Goal: Transaction & Acquisition: Obtain resource

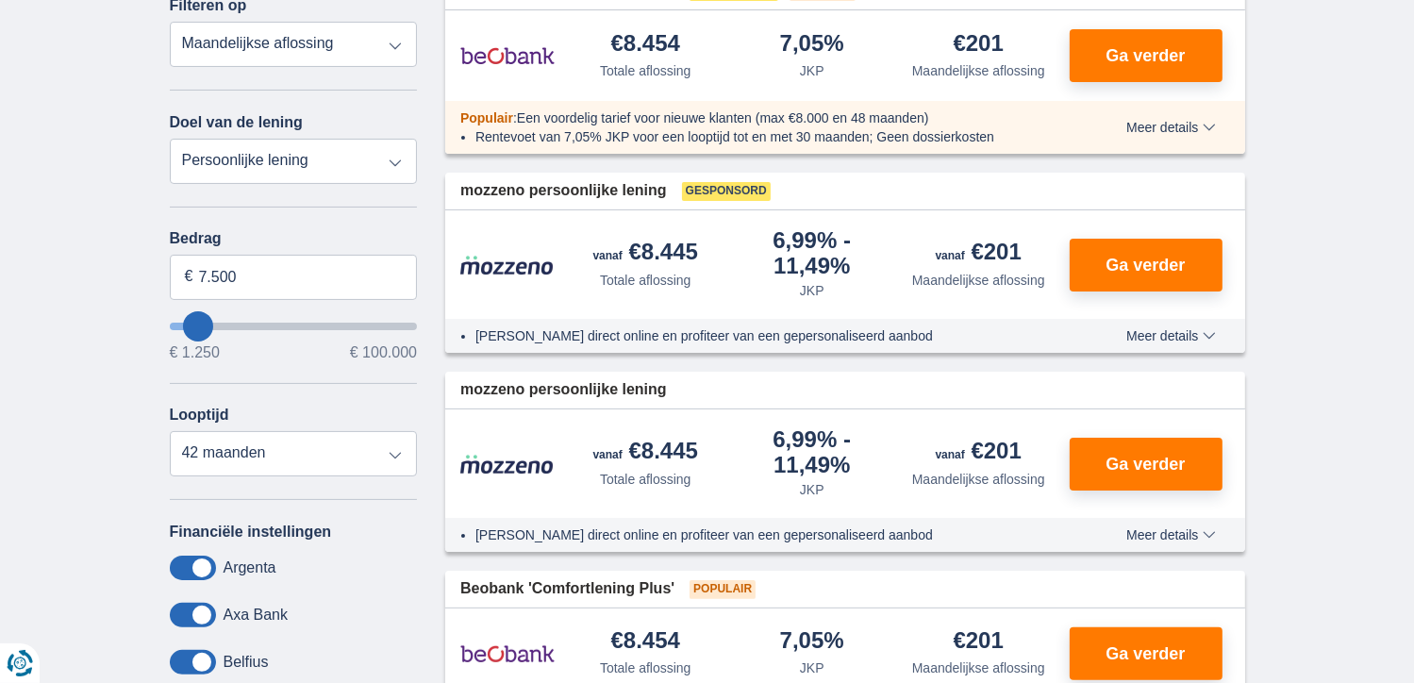
scroll to position [200, 0]
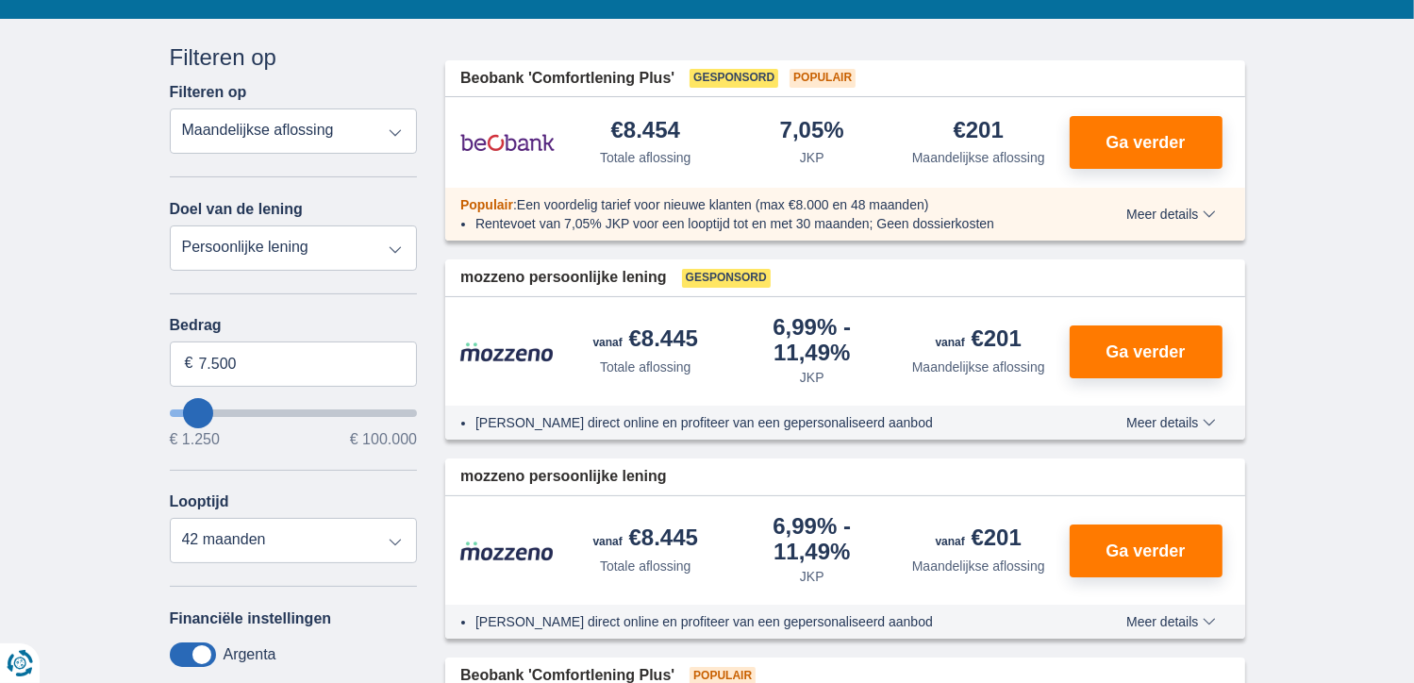
type input "15.250"
type input "15250"
select select "84"
type input "15250"
click at [214, 410] on input "wantToBorrow" at bounding box center [294, 414] width 248 height 8
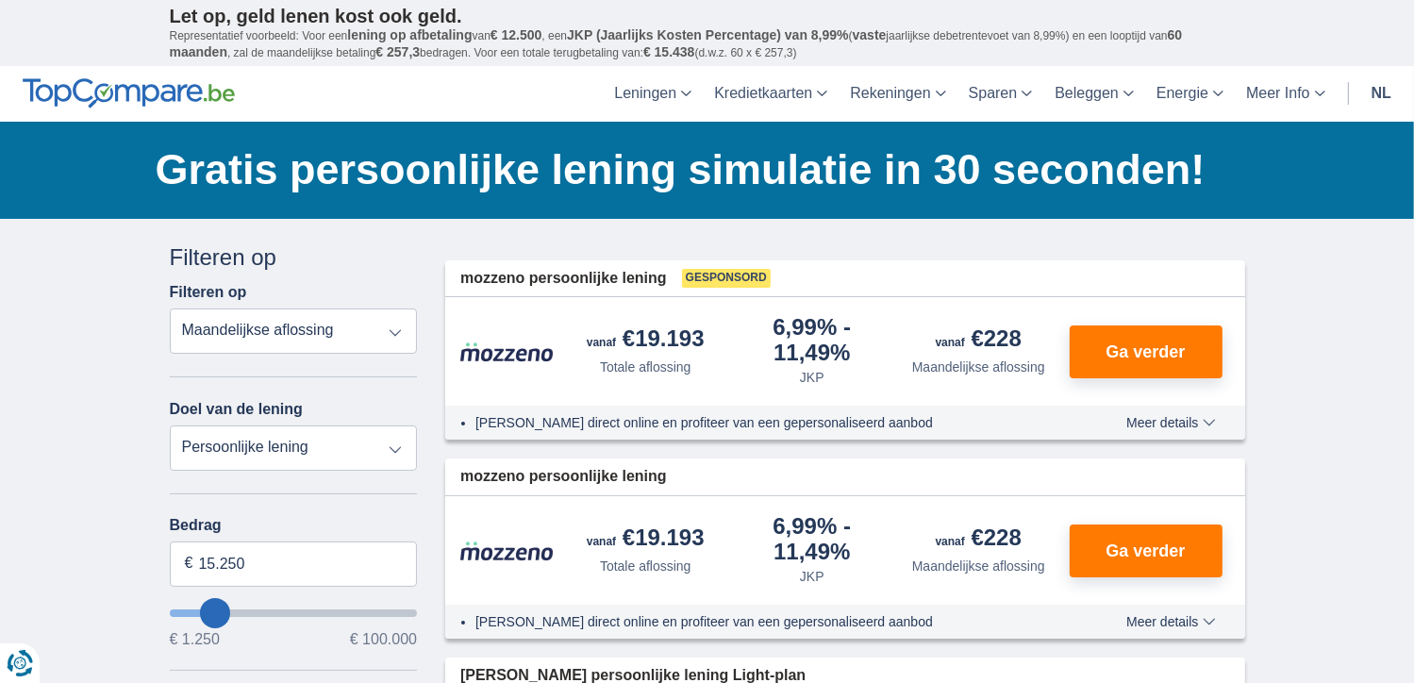
type input "14.250"
type input "14250"
select select "60"
type input "13250"
type input "5.250"
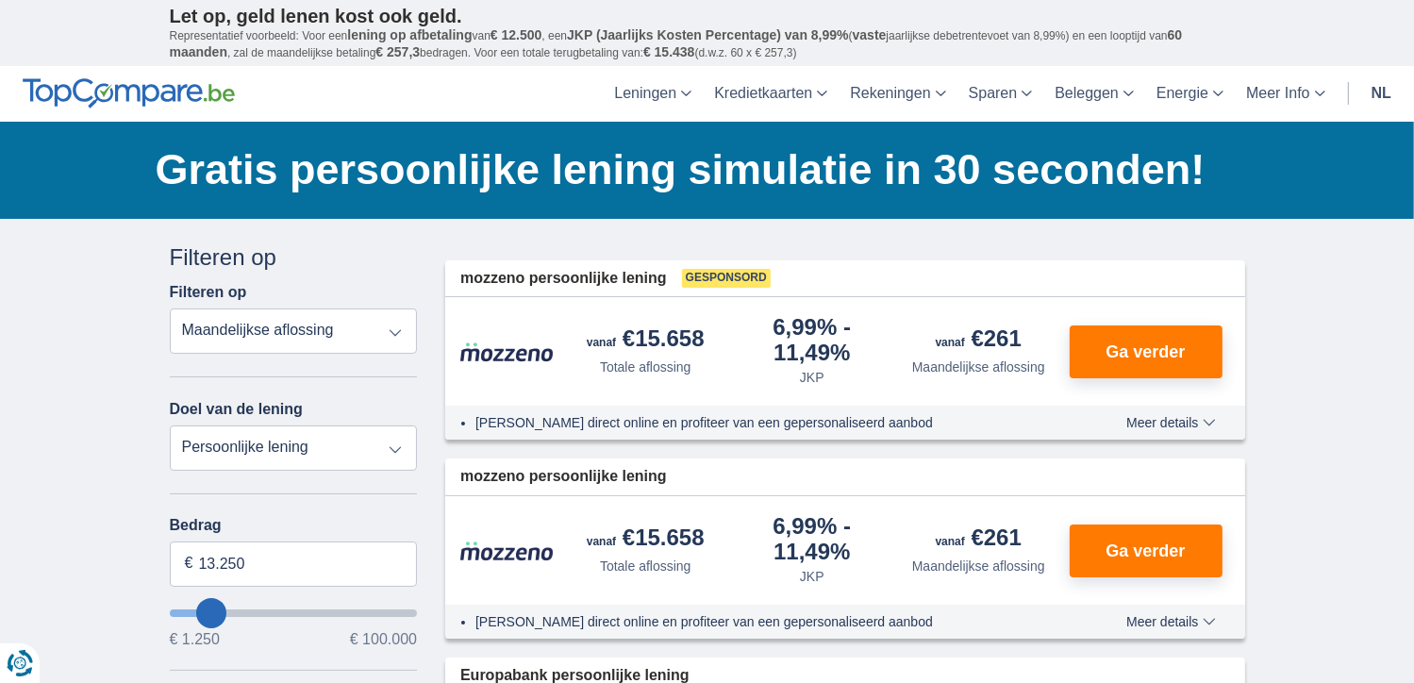
type input "5250"
select select "36"
type input "4250"
click at [192, 611] on input "wantToBorrow" at bounding box center [294, 614] width 248 height 8
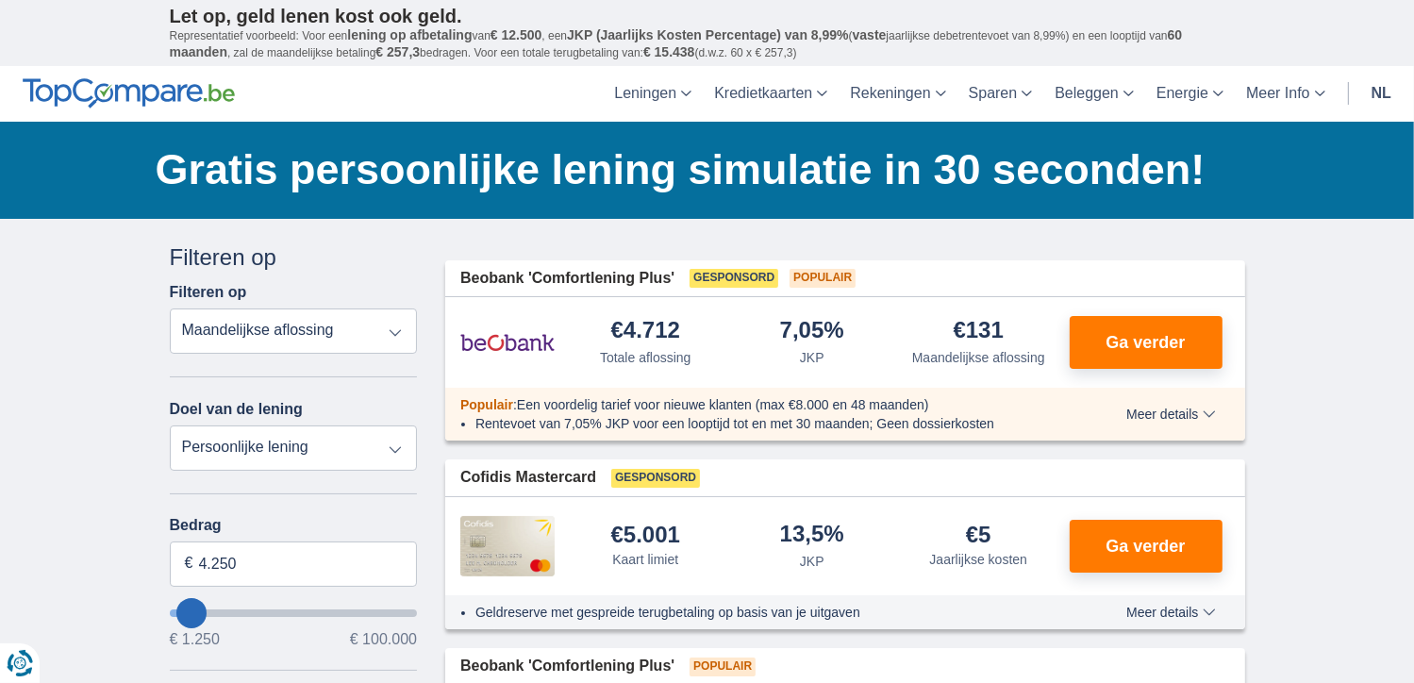
click at [204, 610] on input "wantToBorrow" at bounding box center [294, 614] width 248 height 8
type input "12.250"
type input "12250"
click at [209, 610] on input "wantToBorrow" at bounding box center [294, 614] width 248 height 8
select select "60"
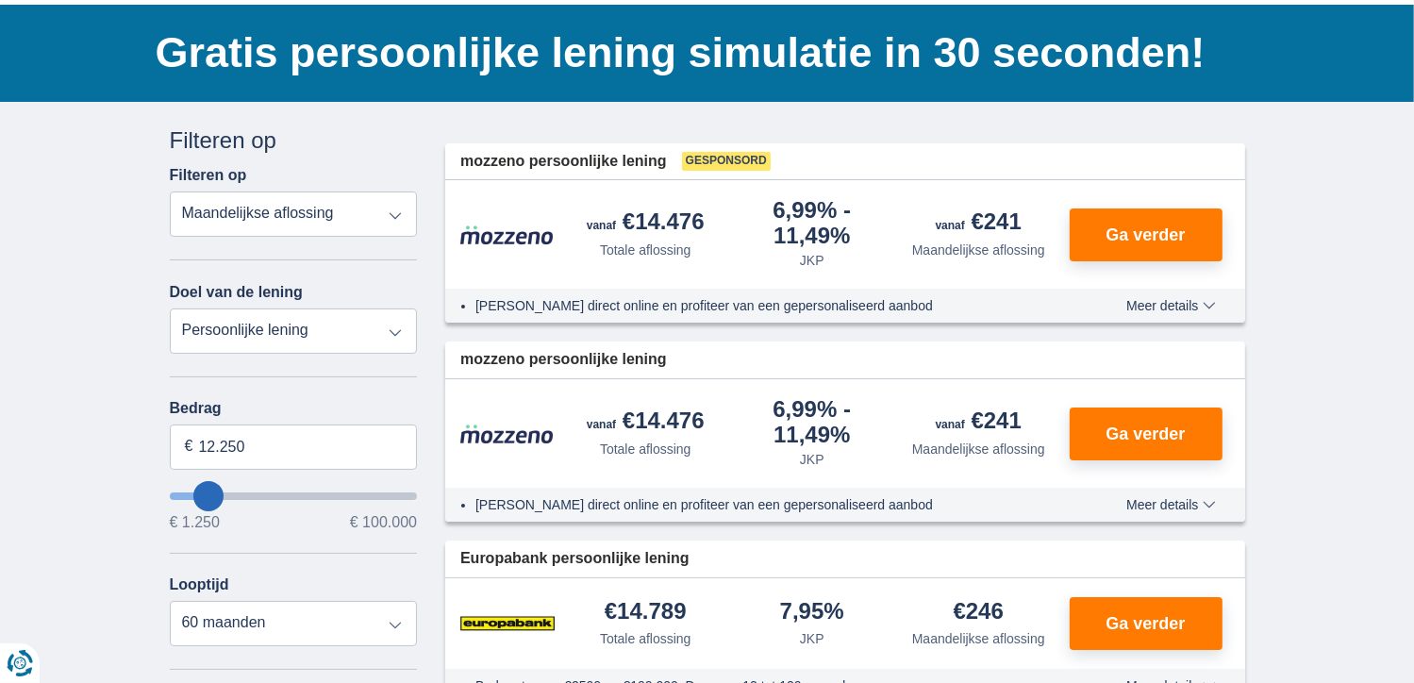
scroll to position [109, 0]
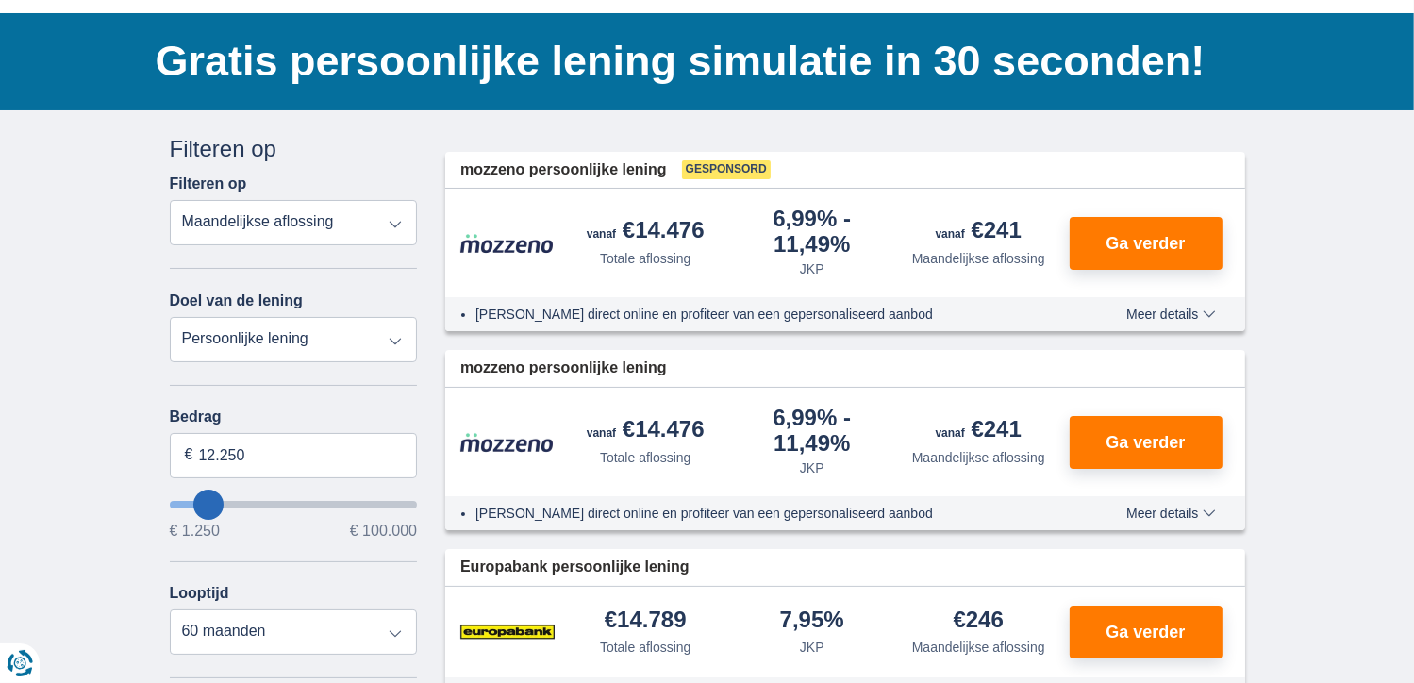
type input "9.250"
type input "9250"
select select "48"
type input "8250"
type input "6.250"
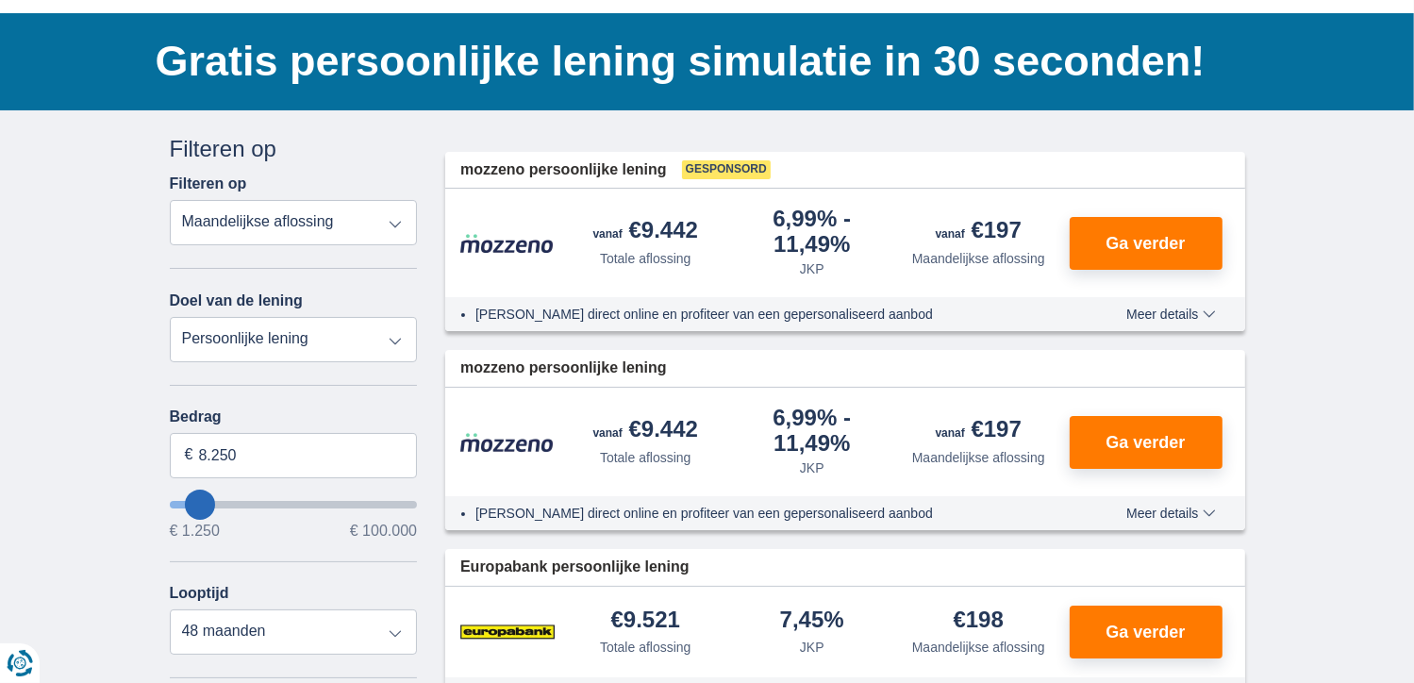
type input "6250"
select select "42"
type input "5.250"
type input "5250"
select select "36"
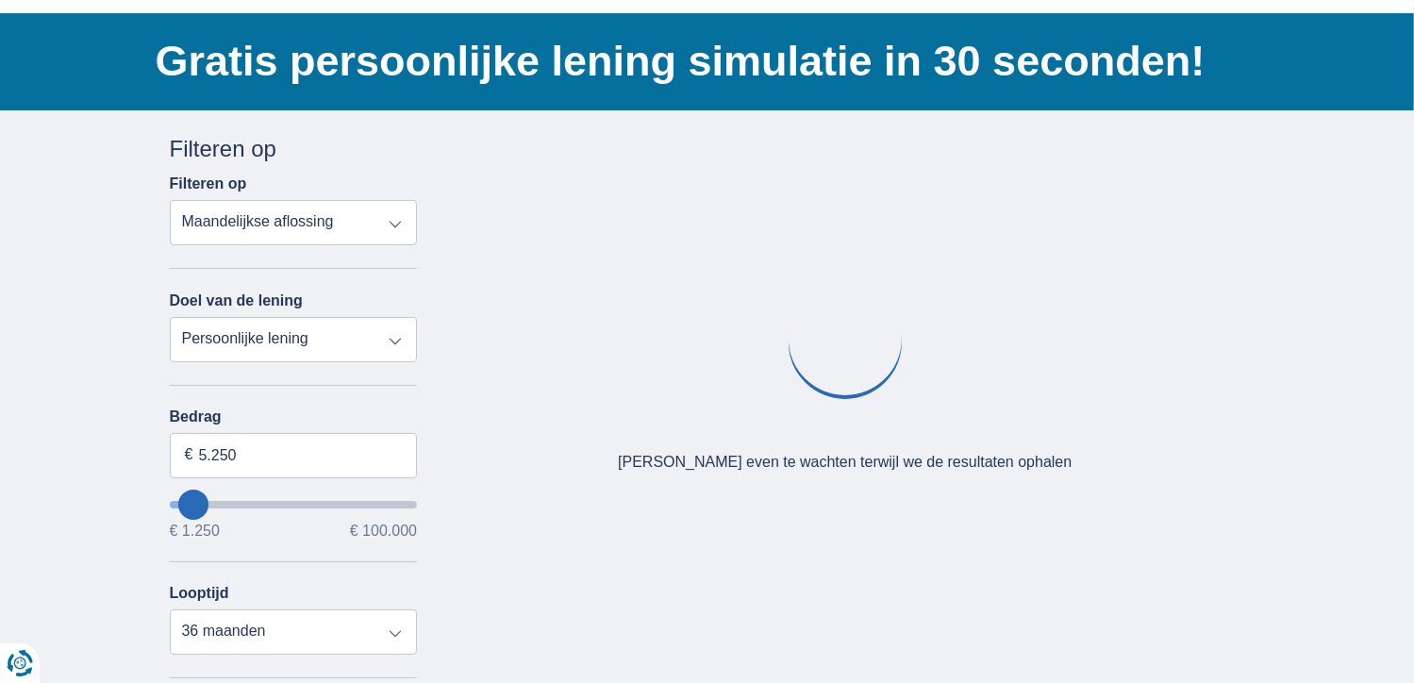
type input "5250"
click at [193, 504] on input "wantToBorrow" at bounding box center [294, 505] width 248 height 8
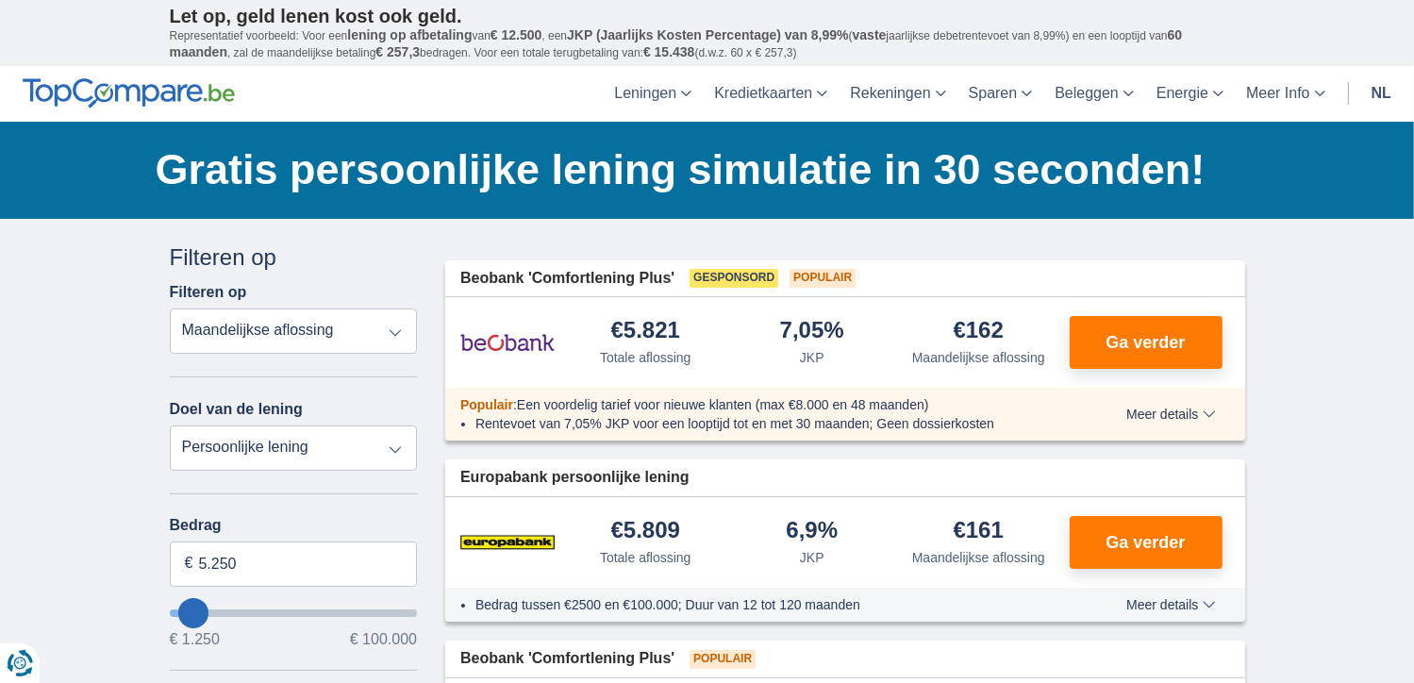
type input "6.250"
type input "6250"
select select "42"
type input "7.250"
type input "7250"
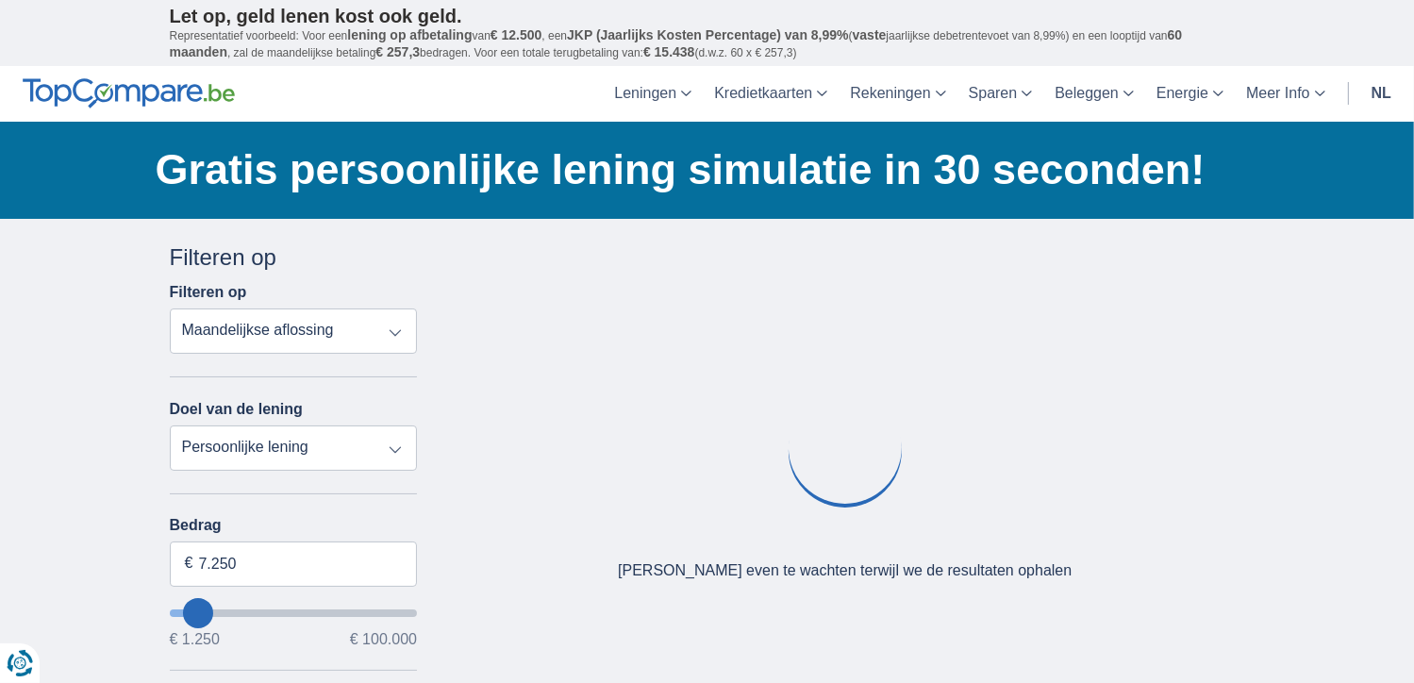
type input "6.250"
type input "6250"
type input "5.250"
type input "5250"
select select "36"
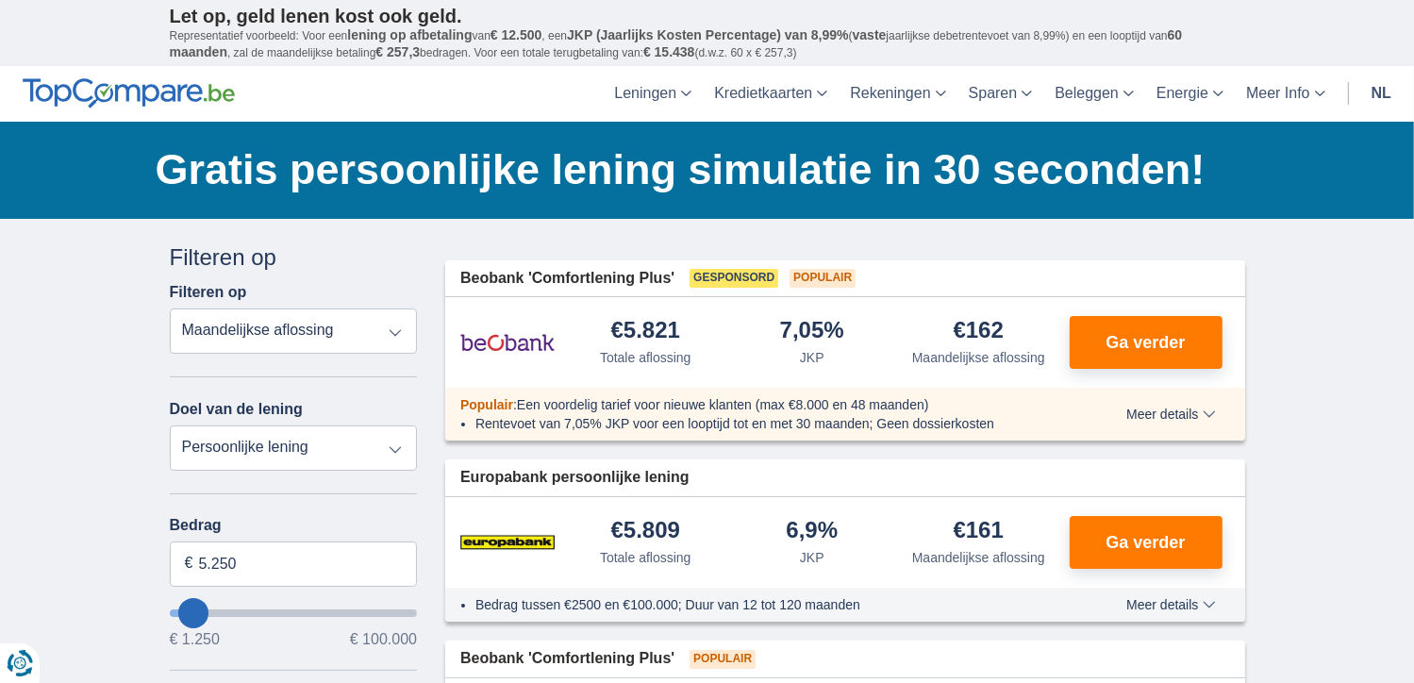
type input "1.250"
type input "1250"
select select "24"
type input "1250"
click at [182, 610] on input "wantToBorrow" at bounding box center [294, 614] width 248 height 8
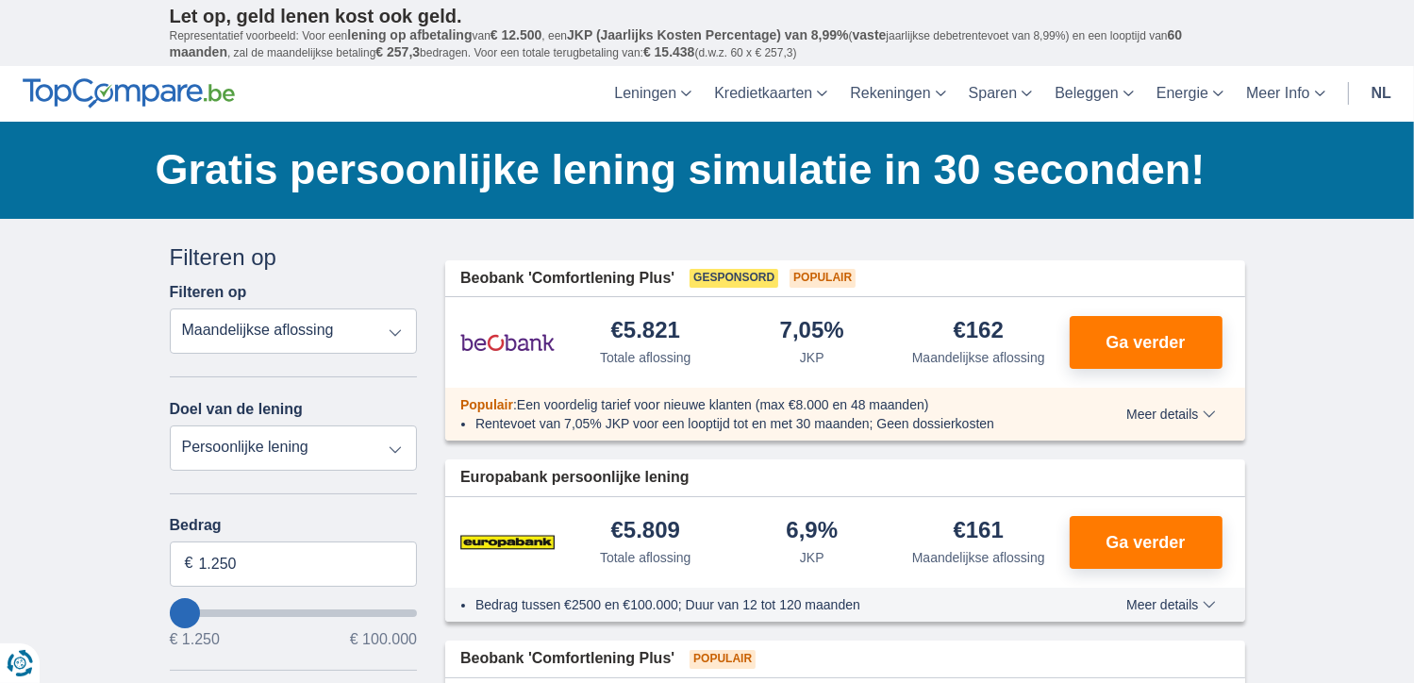
type input "2.250"
type input "3250"
type input "3.250"
select select "30"
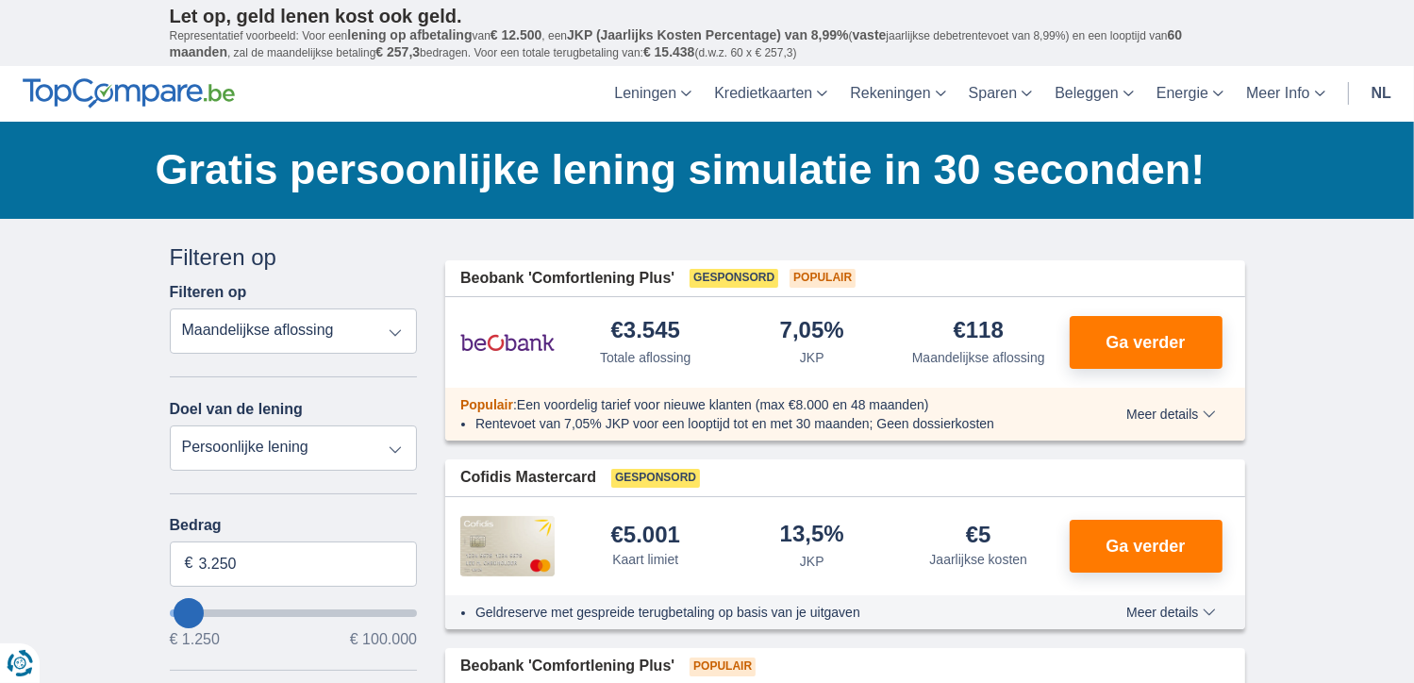
type input "9.250"
type input "9250"
select select "48"
type input "9250"
click at [202, 610] on input "wantToBorrow" at bounding box center [294, 614] width 248 height 8
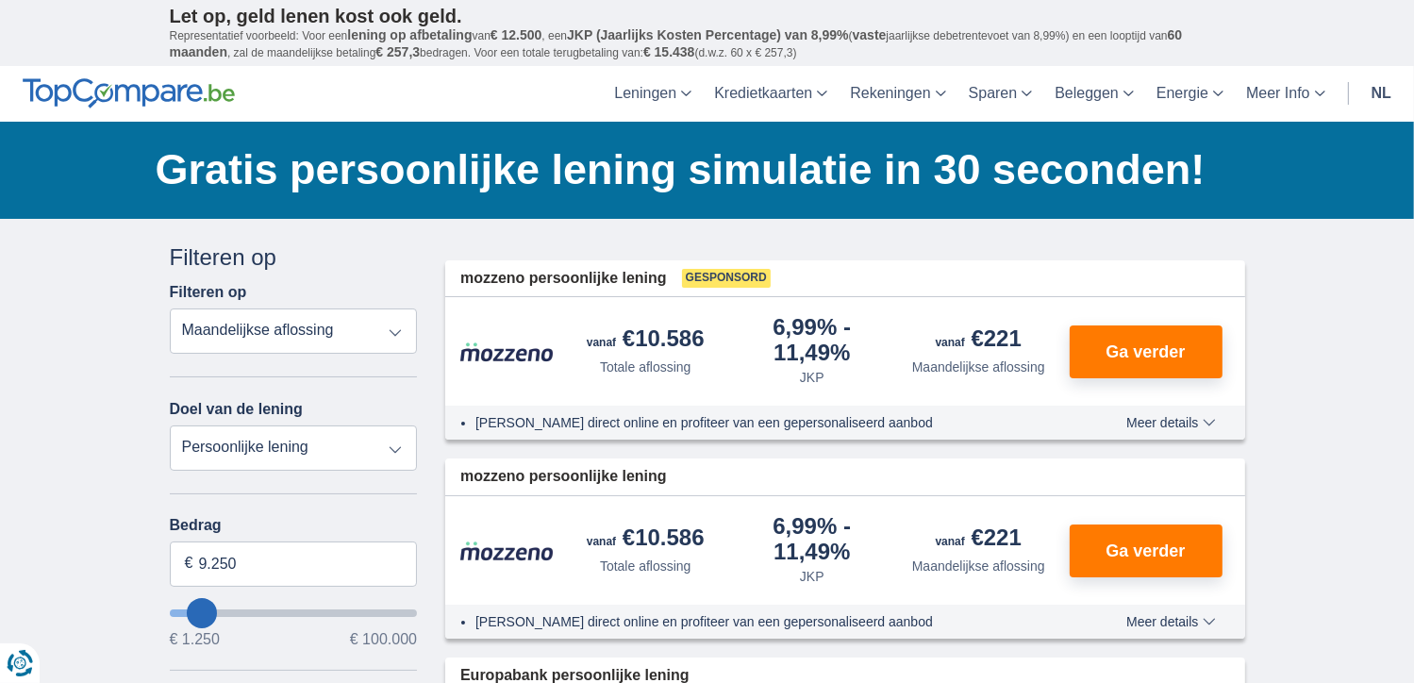
click at [194, 610] on input "wantToBorrow" at bounding box center [294, 614] width 248 height 8
type input "3.250"
type input "3250"
select select "30"
type input "3250"
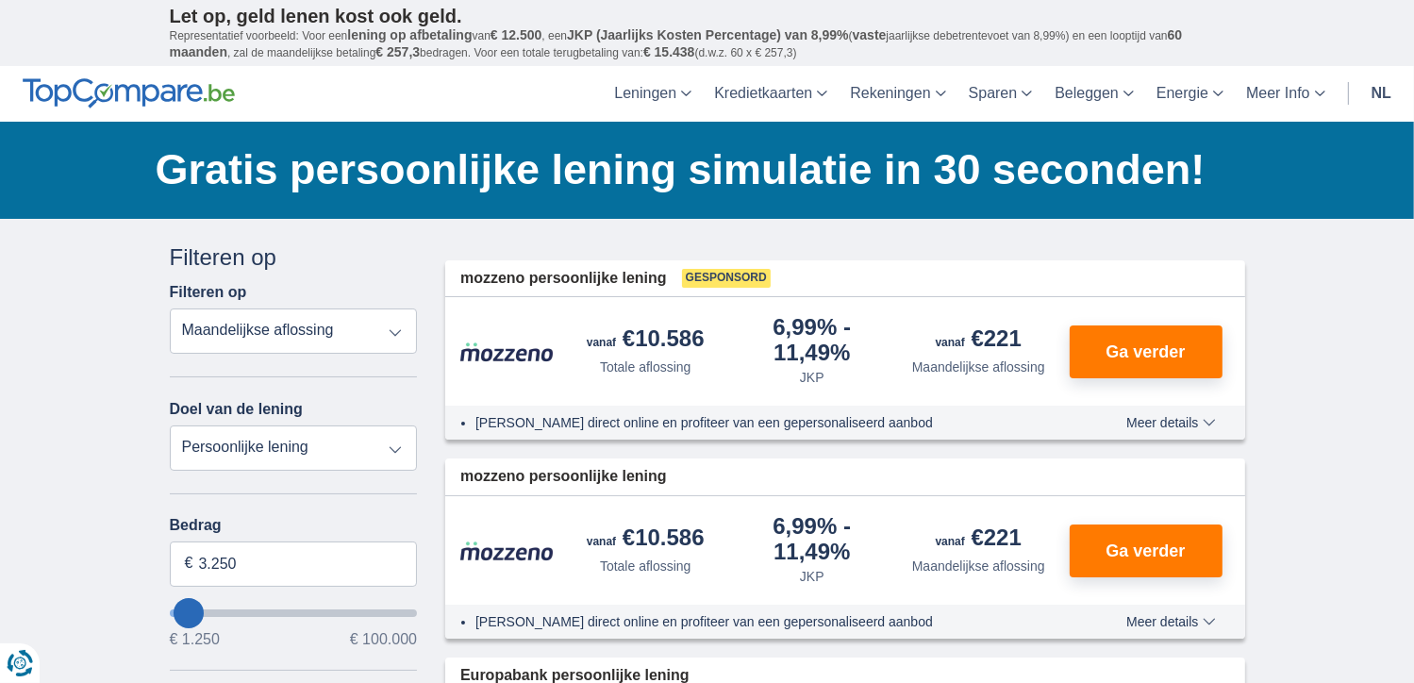
click at [188, 610] on input "wantToBorrow" at bounding box center [294, 614] width 248 height 8
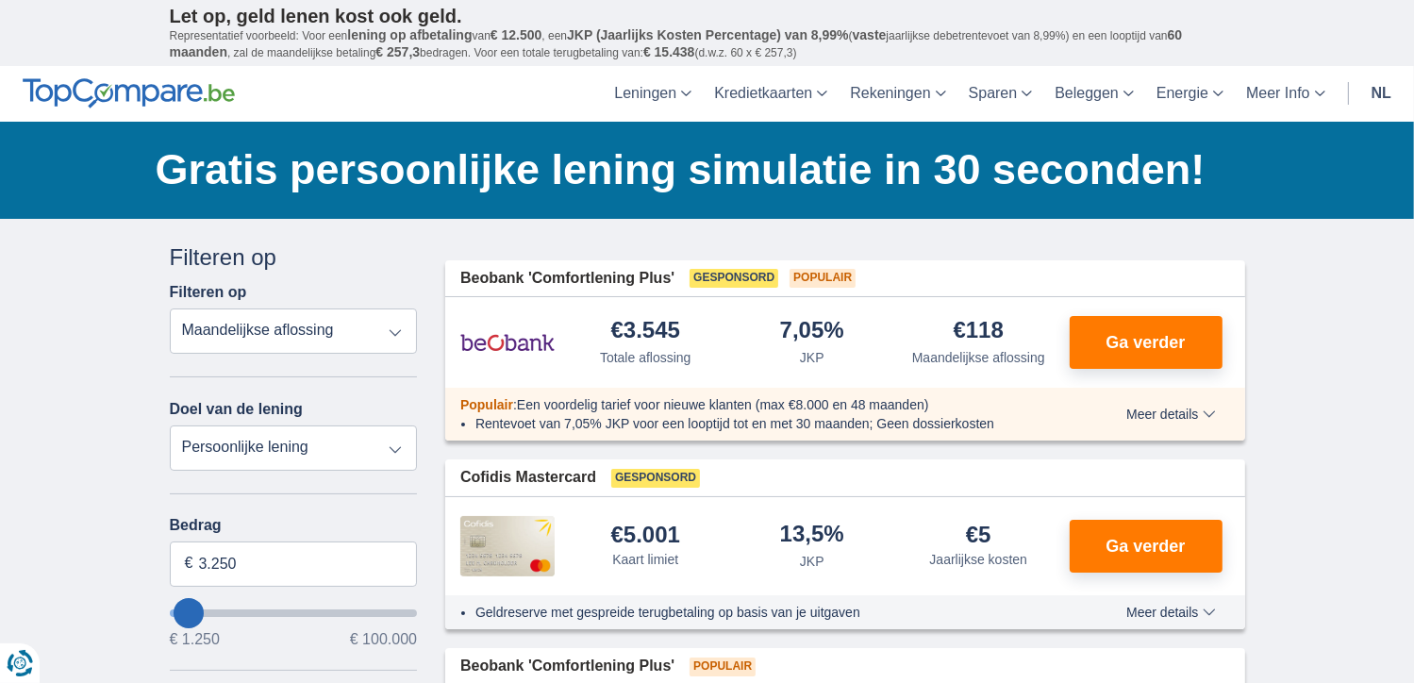
type input "5.250"
type input "5250"
select select "36"
type input "6.250"
type input "7250"
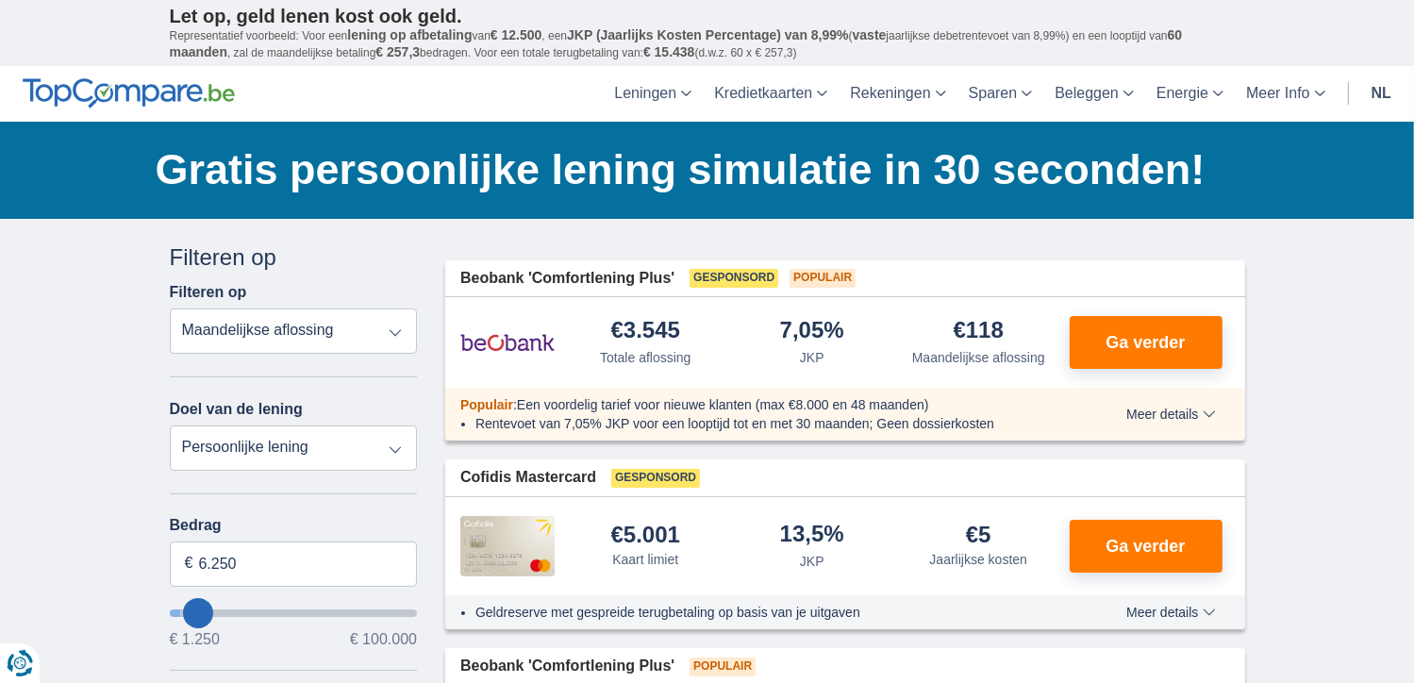
type input "7.250"
select select "42"
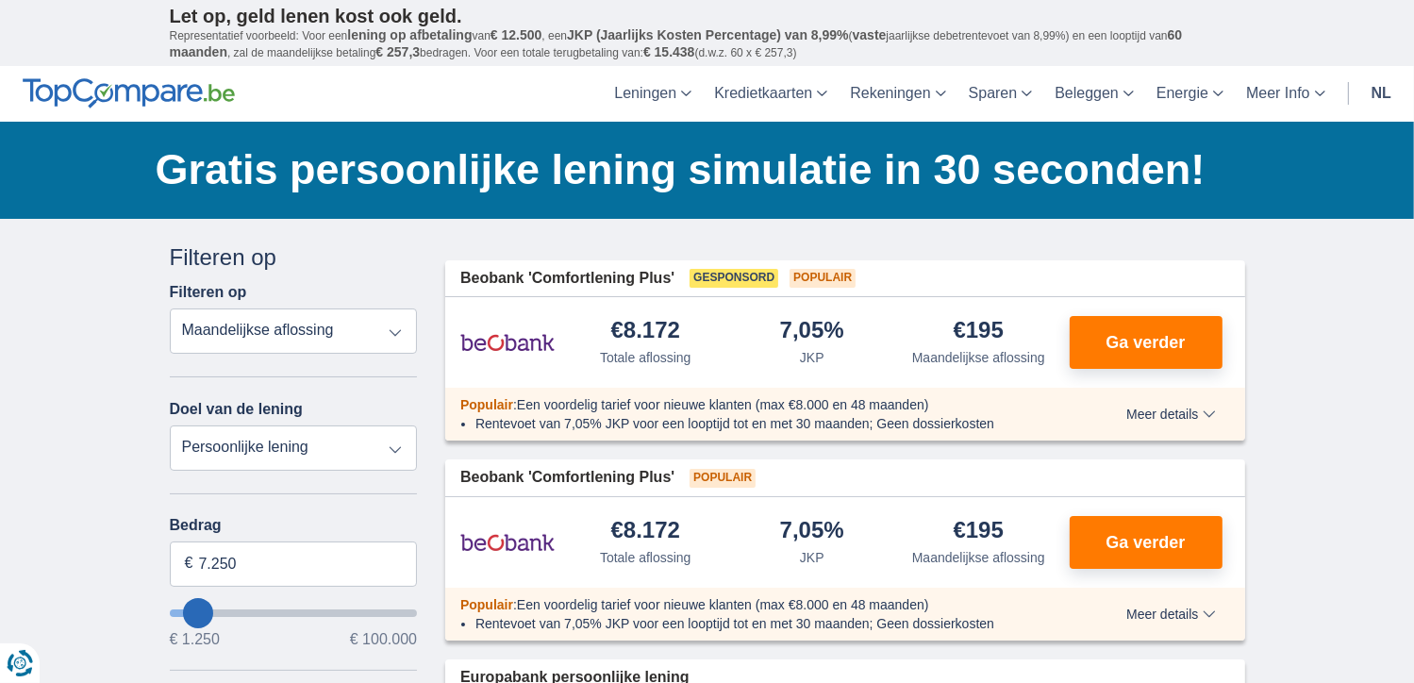
type input "6.250"
type input "6250"
type input "5.250"
type input "5250"
select select "36"
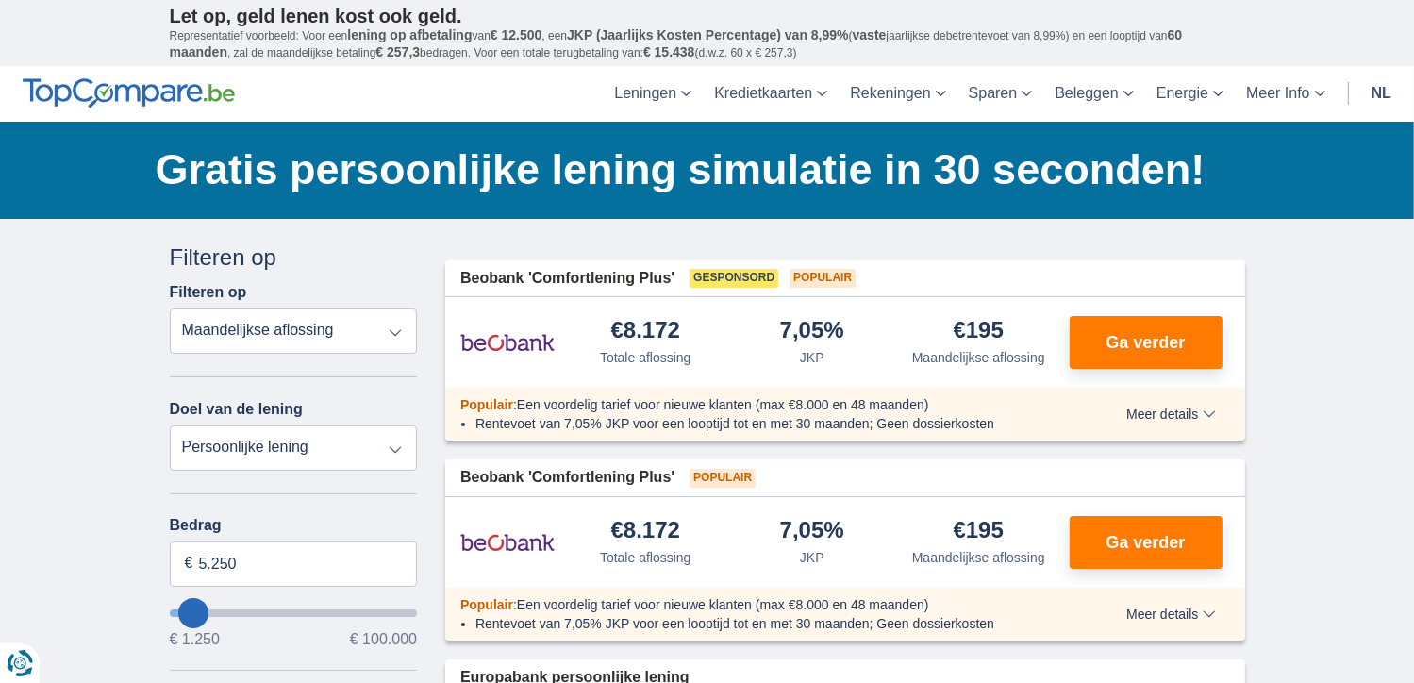
type input "5250"
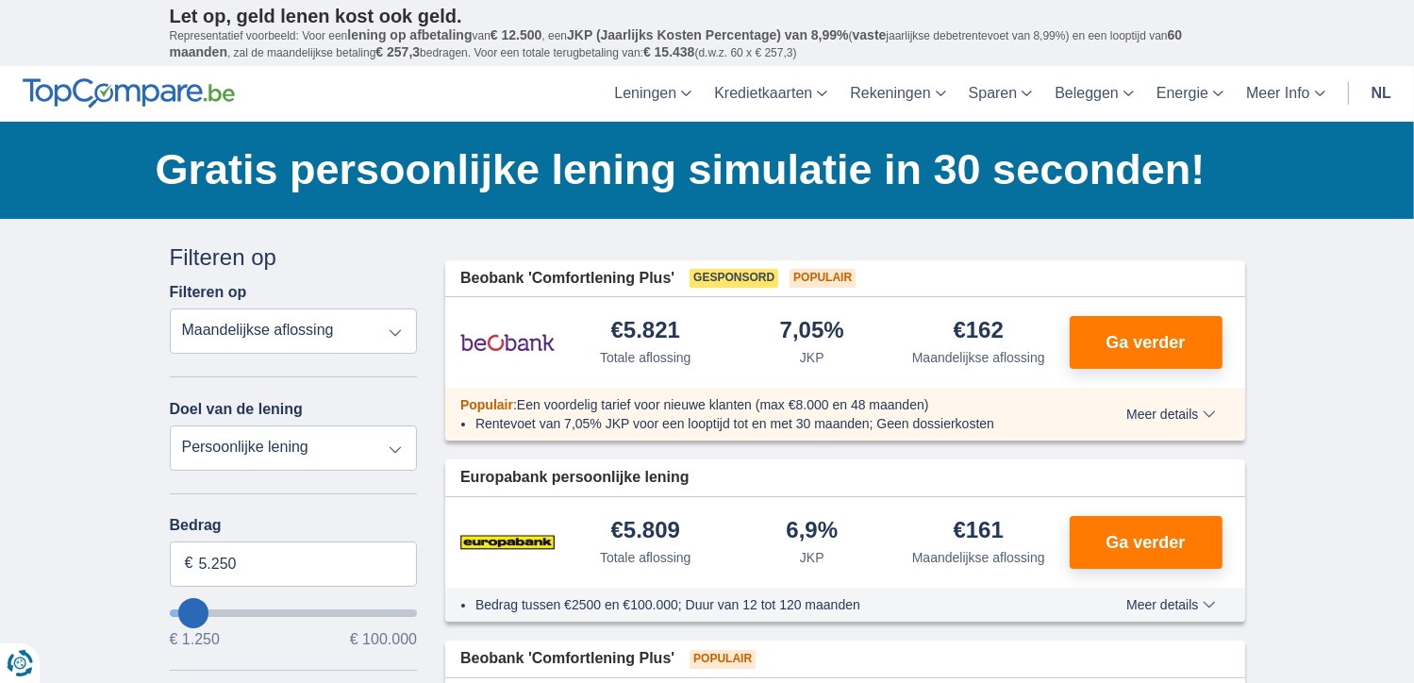
type input "6.250"
type input "6250"
select select "42"
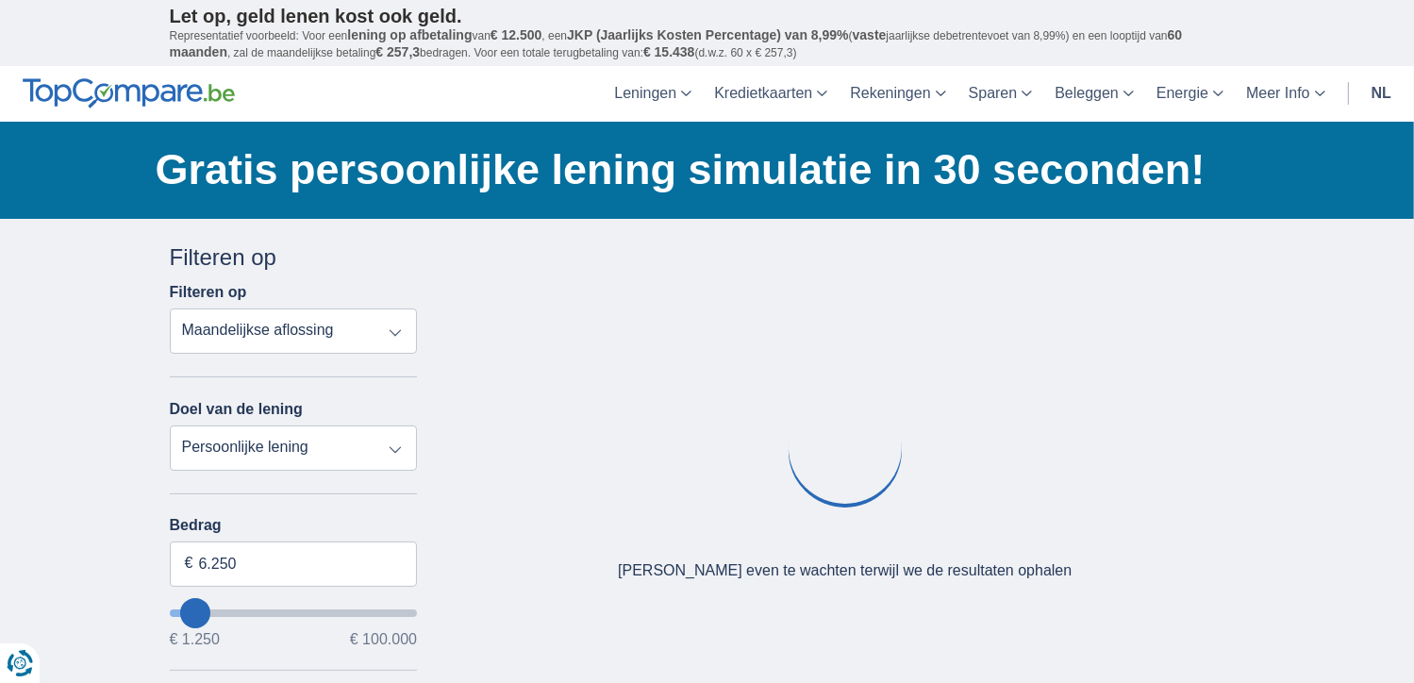
type input "6250"
click at [195, 610] on input "wantToBorrow" at bounding box center [294, 614] width 248 height 8
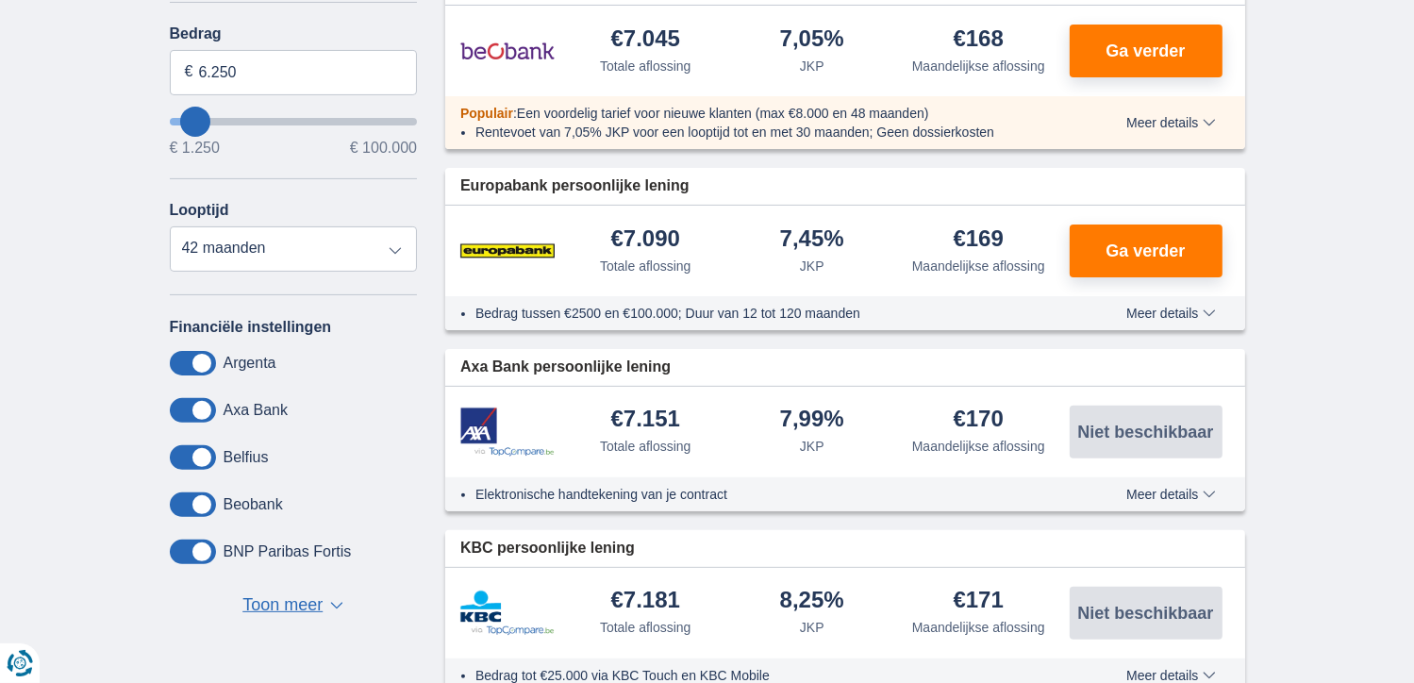
scroll to position [446, 0]
